Goal: Check status: Check status

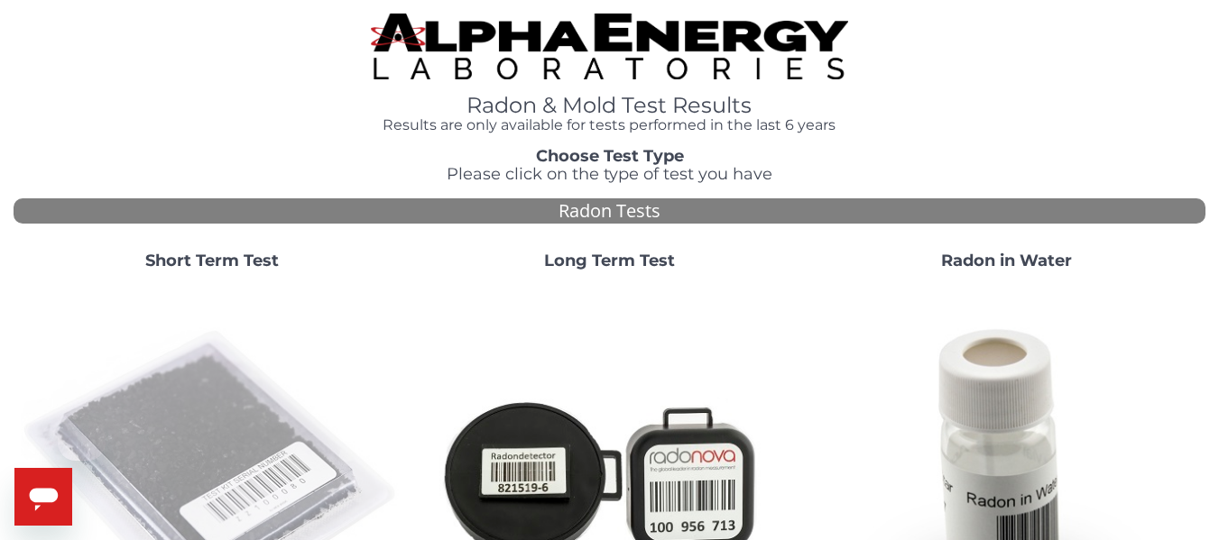
click at [218, 414] on img at bounding box center [212, 476] width 382 height 382
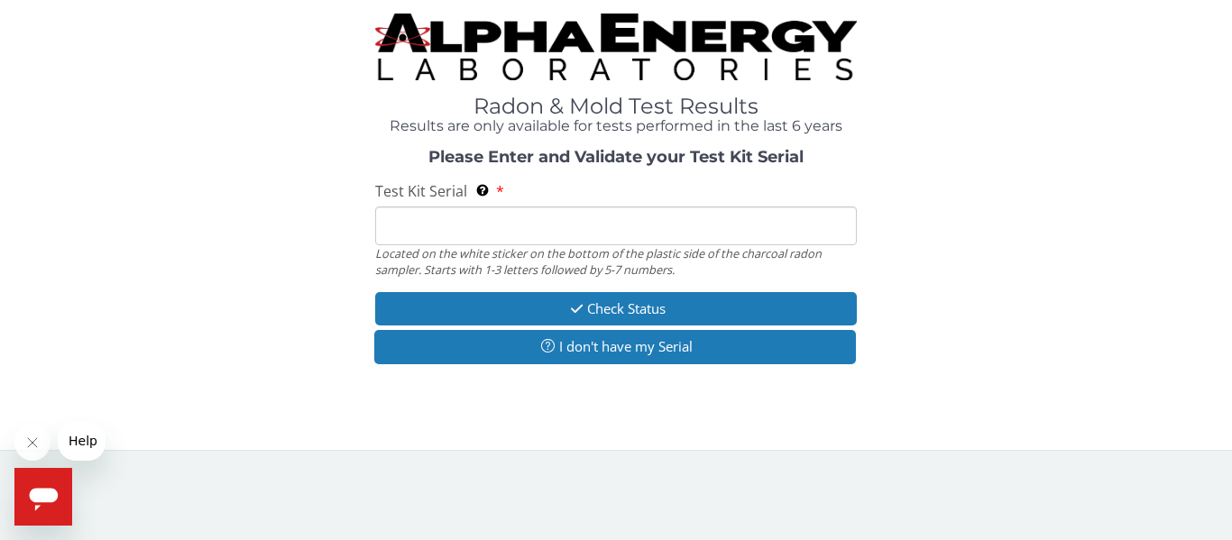
click at [438, 222] on input "Test Kit Serial Located on the white sticker on the bottom of the plastic side …" at bounding box center [616, 226] width 482 height 39
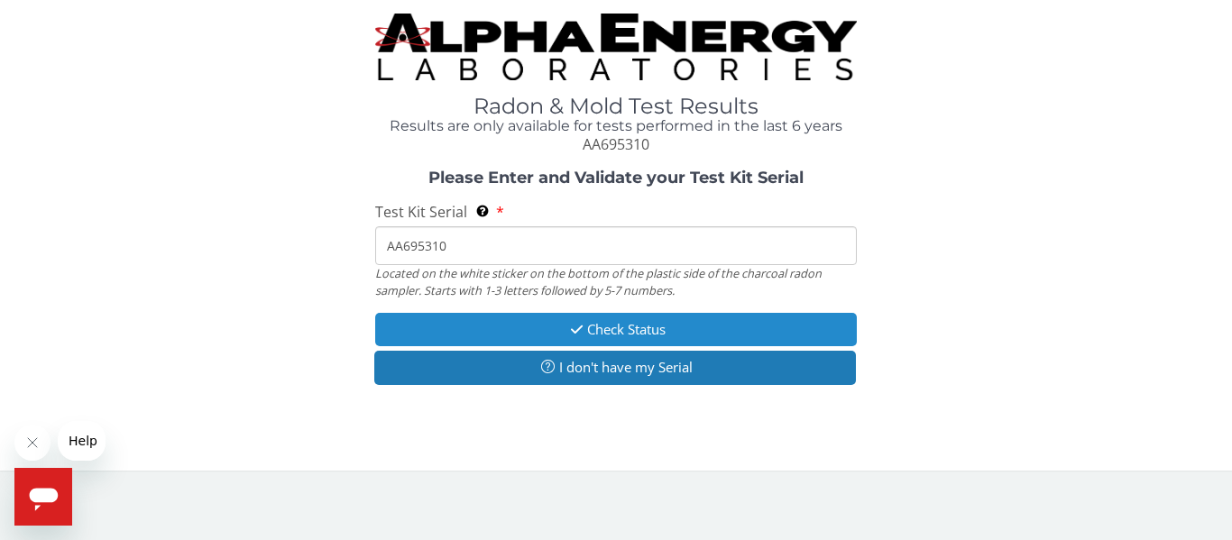
type input "AA695310"
click at [574, 324] on icon "button" at bounding box center [576, 330] width 21 height 14
